Goal: Obtain resource: Download file/media

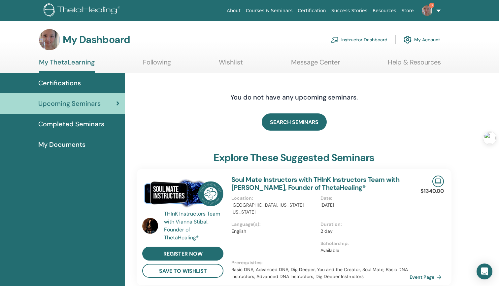
click at [440, 12] on link "6" at bounding box center [430, 10] width 27 height 21
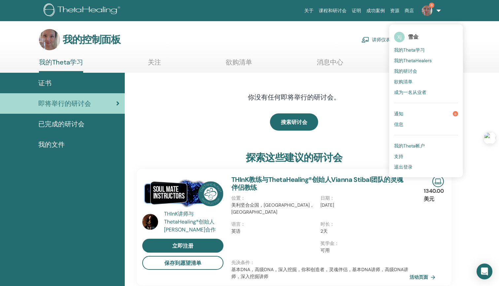
click at [78, 121] on span "已完成的研讨会" at bounding box center [61, 124] width 46 height 10
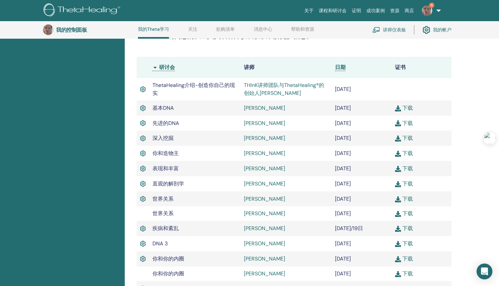
scroll to position [164, 0]
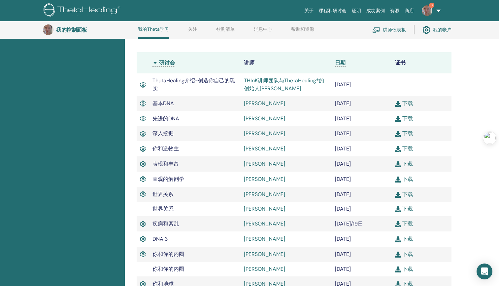
click at [175, 179] on span "直观的解剖学" at bounding box center [169, 178] width 32 height 7
click at [143, 179] on img at bounding box center [143, 179] width 6 height 9
click at [144, 178] on img at bounding box center [143, 179] width 6 height 9
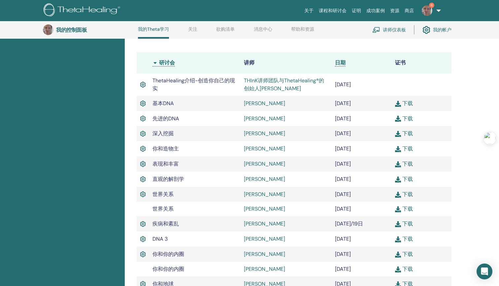
click at [144, 178] on img at bounding box center [143, 179] width 6 height 9
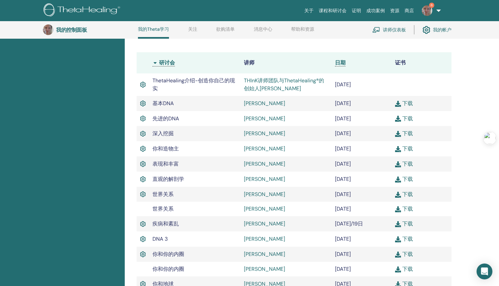
click at [144, 178] on img at bounding box center [143, 179] width 6 height 9
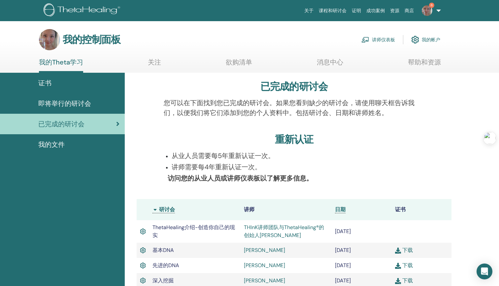
scroll to position [0, 0]
click at [325, 62] on link "消息中心" at bounding box center [330, 64] width 26 height 13
click at [324, 61] on link "消息中心" at bounding box center [330, 64] width 26 height 13
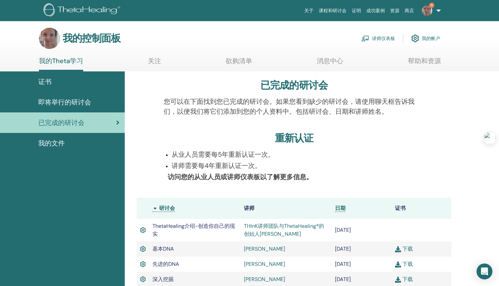
click at [58, 139] on span "我的文件" at bounding box center [51, 143] width 26 height 10
click at [60, 142] on span "我的文件" at bounding box center [51, 143] width 26 height 10
click at [434, 16] on link "6" at bounding box center [430, 10] width 27 height 21
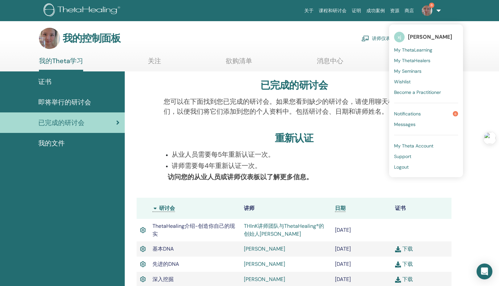
click at [431, 12] on img at bounding box center [427, 10] width 11 height 11
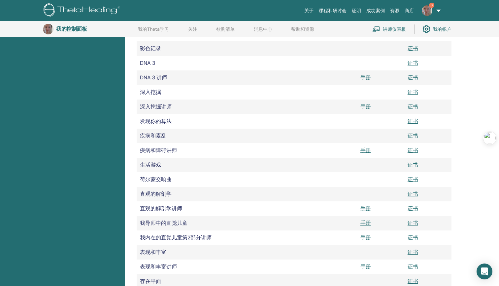
scroll to position [259, 0]
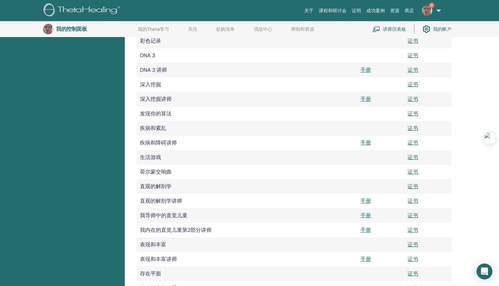
click at [364, 197] on link "手册" at bounding box center [366, 200] width 11 height 7
